Goal: Go to known website: Go to known website

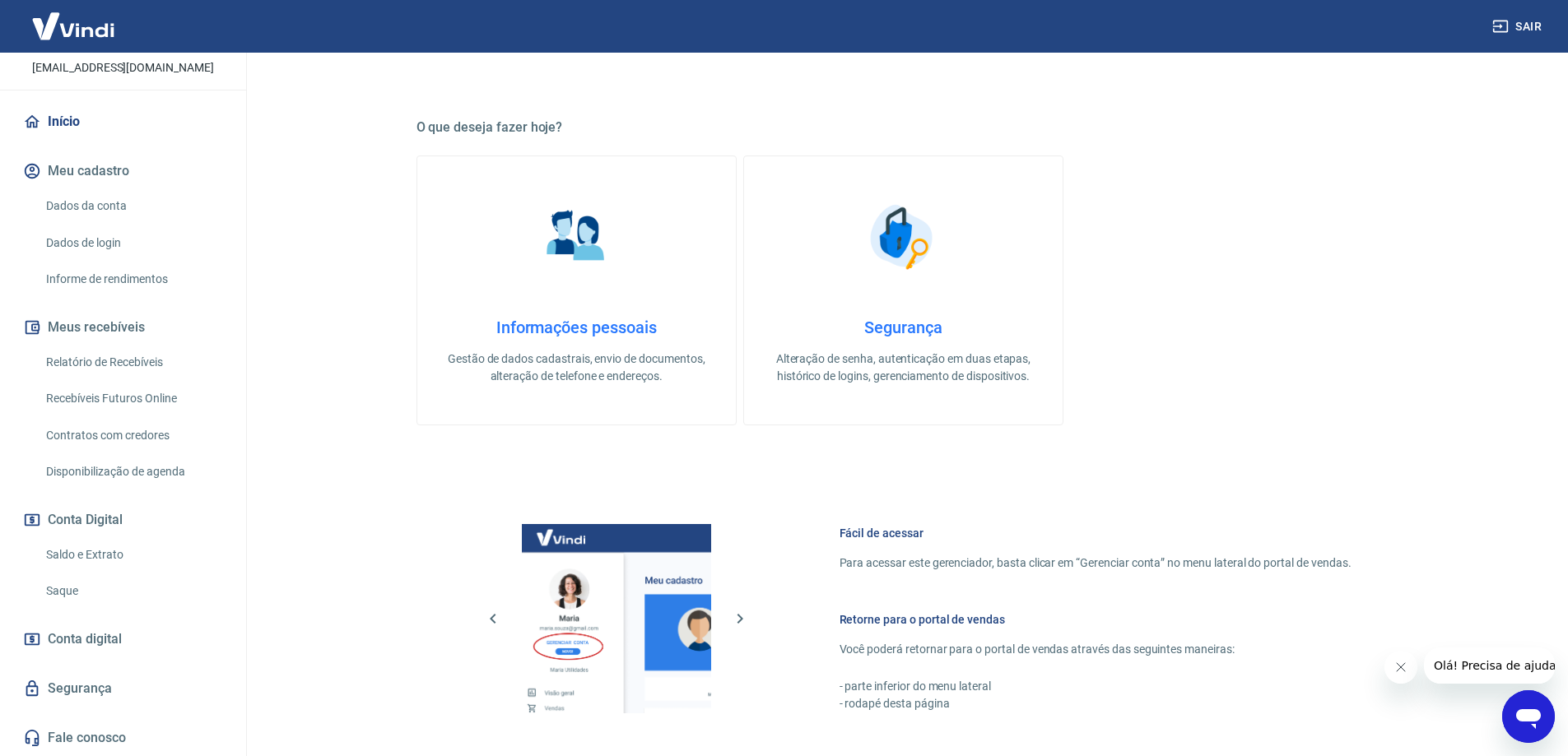
scroll to position [526, 0]
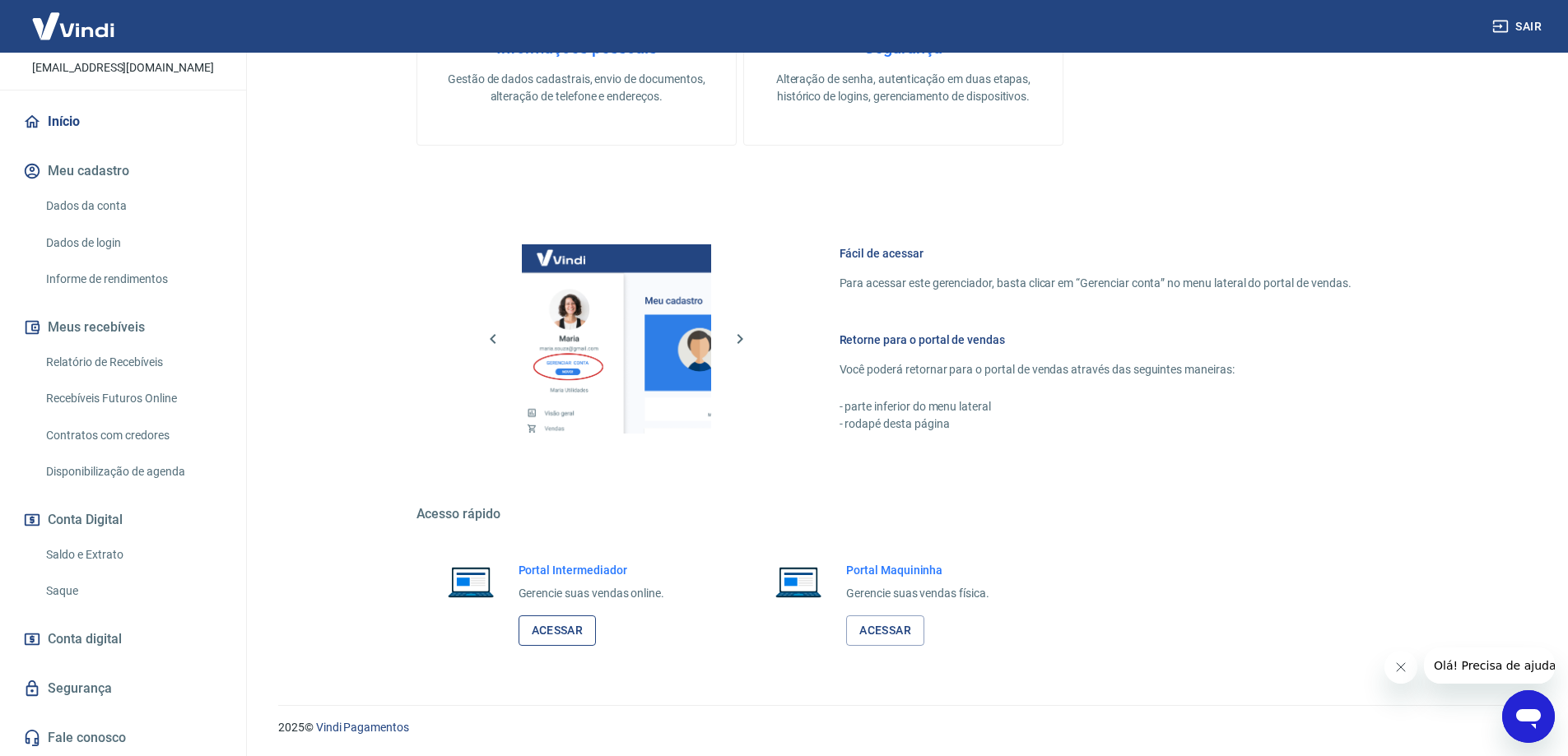
click at [558, 633] on link "Acessar" at bounding box center [557, 631] width 78 height 30
